Goal: Task Accomplishment & Management: Use online tool/utility

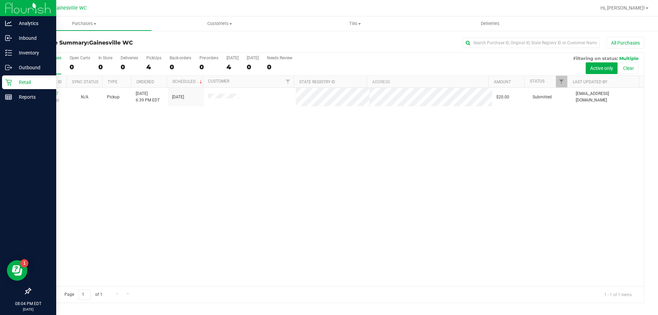
click at [24, 84] on p "Retail" at bounding box center [32, 82] width 41 height 8
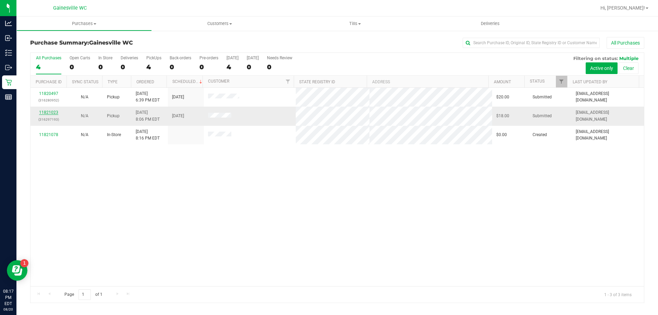
click at [52, 111] on link "11821023" at bounding box center [48, 112] width 19 height 5
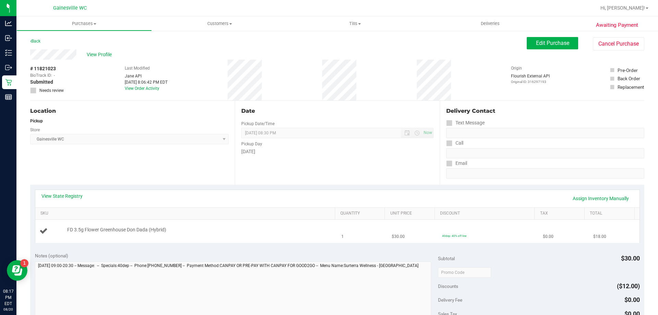
click at [245, 238] on td "FD 3.5g Flower Greenhouse Don Dada (Hybrid)" at bounding box center [186, 231] width 302 height 23
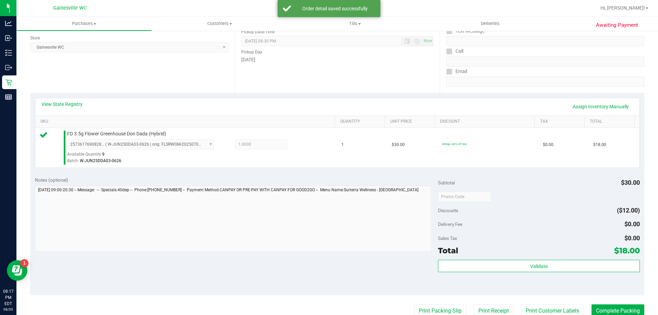
scroll to position [206, 0]
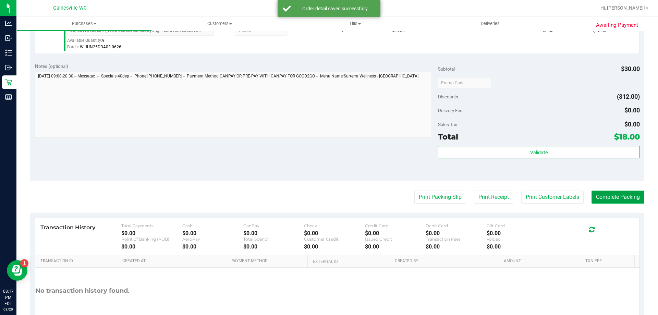
click at [610, 199] on button "Complete Packing" at bounding box center [617, 196] width 53 height 13
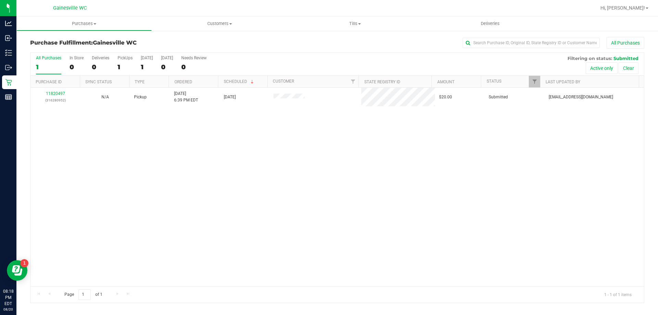
click at [233, 257] on div "11820497 (316280952) N/A Pickup 8/20/2025 6:39 PM EDT 8/20/2025 $20.00 Submitte…" at bounding box center [336, 187] width 613 height 198
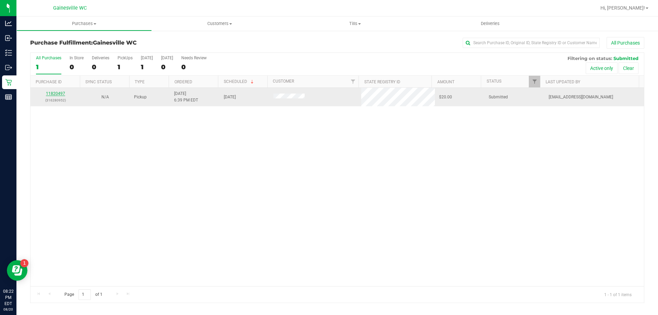
click at [56, 94] on link "11820497" at bounding box center [55, 93] width 19 height 5
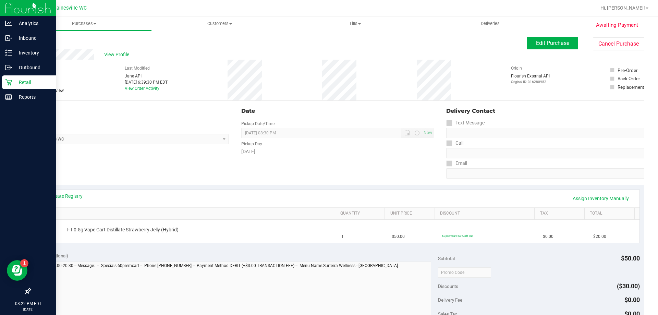
click at [20, 80] on p "Retail" at bounding box center [32, 82] width 41 height 8
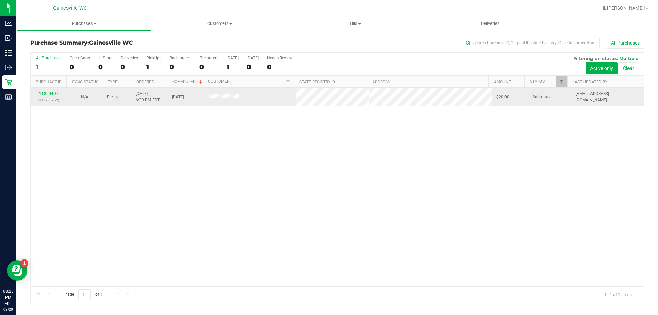
click at [55, 96] on div "11820497 (316280952)" at bounding box center [49, 96] width 28 height 13
click at [55, 95] on link "11820497" at bounding box center [48, 93] width 19 height 5
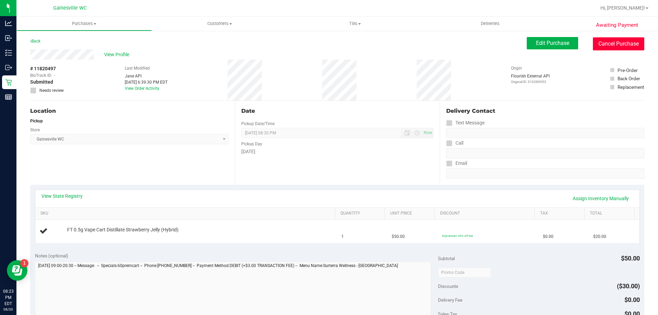
click at [596, 46] on button "Cancel Purchase" at bounding box center [618, 43] width 51 height 13
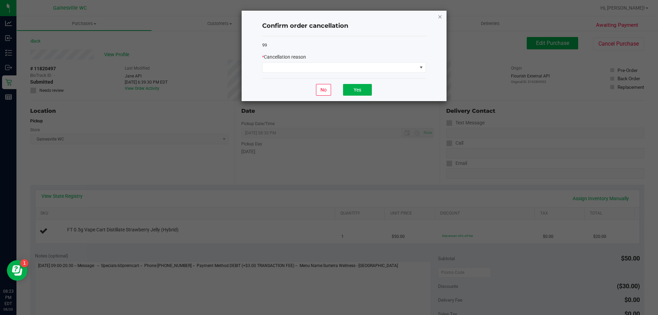
click at [438, 15] on icon "Close" at bounding box center [439, 16] width 5 height 8
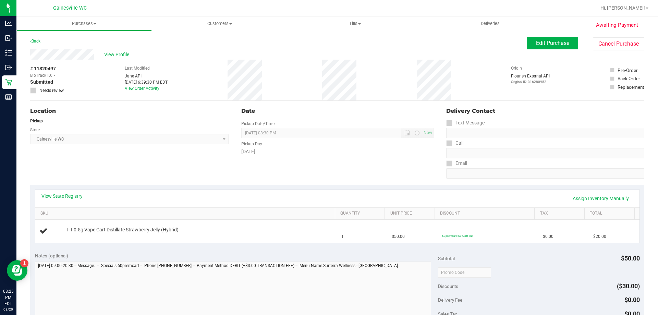
click at [228, 243] on div "View State Registry Assign Inventory Manually SKU Quantity Unit Price Discount …" at bounding box center [337, 216] width 614 height 63
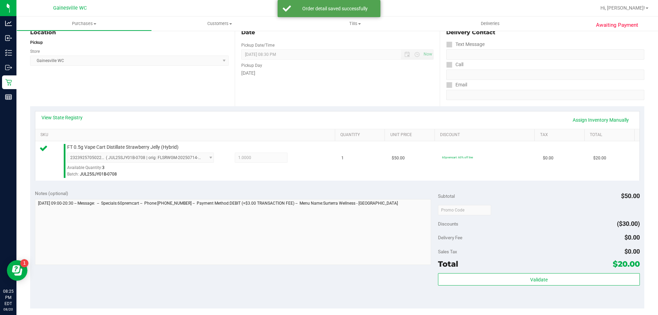
scroll to position [171, 0]
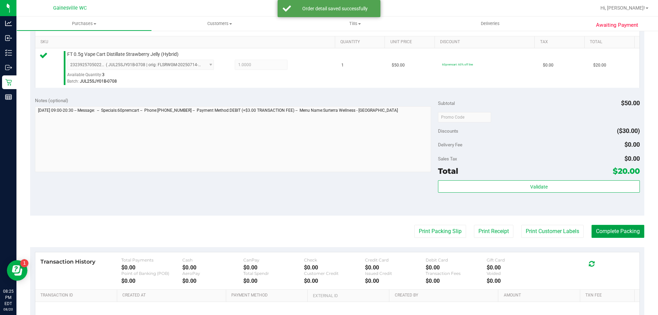
click at [617, 230] on button "Complete Packing" at bounding box center [617, 231] width 53 height 13
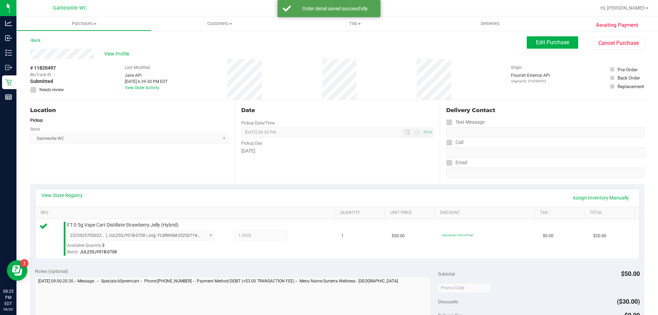
scroll to position [0, 0]
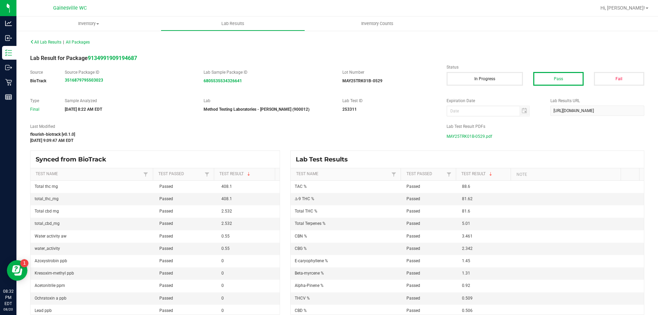
click at [641, 12] on div "Hi, [PERSON_NAME]!" at bounding box center [623, 8] width 53 height 12
click at [641, 9] on span "Hi, [PERSON_NAME]!" at bounding box center [622, 7] width 45 height 5
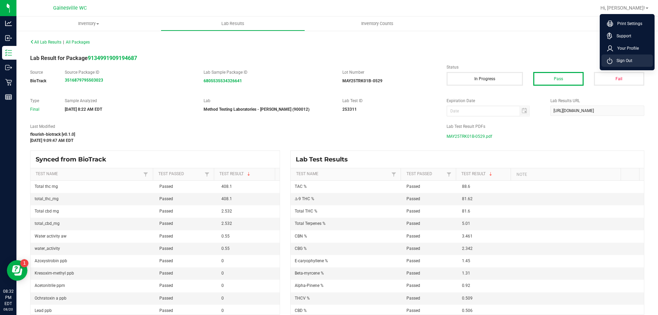
click at [643, 57] on li "Sign Out" at bounding box center [626, 60] width 51 height 12
